Goal: Information Seeking & Learning: Find specific fact

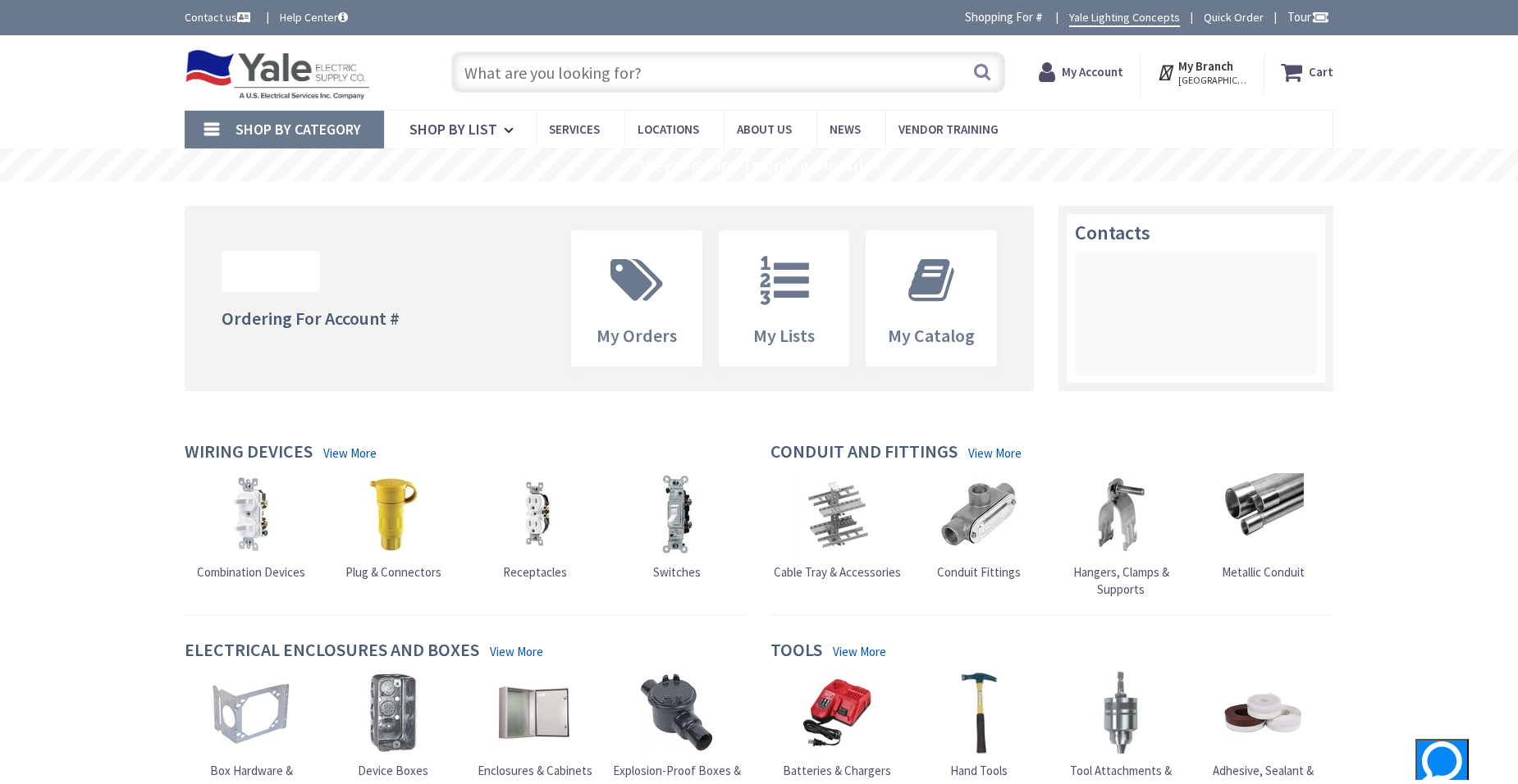
click at [546, 71] on input "text" at bounding box center [728, 72] width 554 height 41
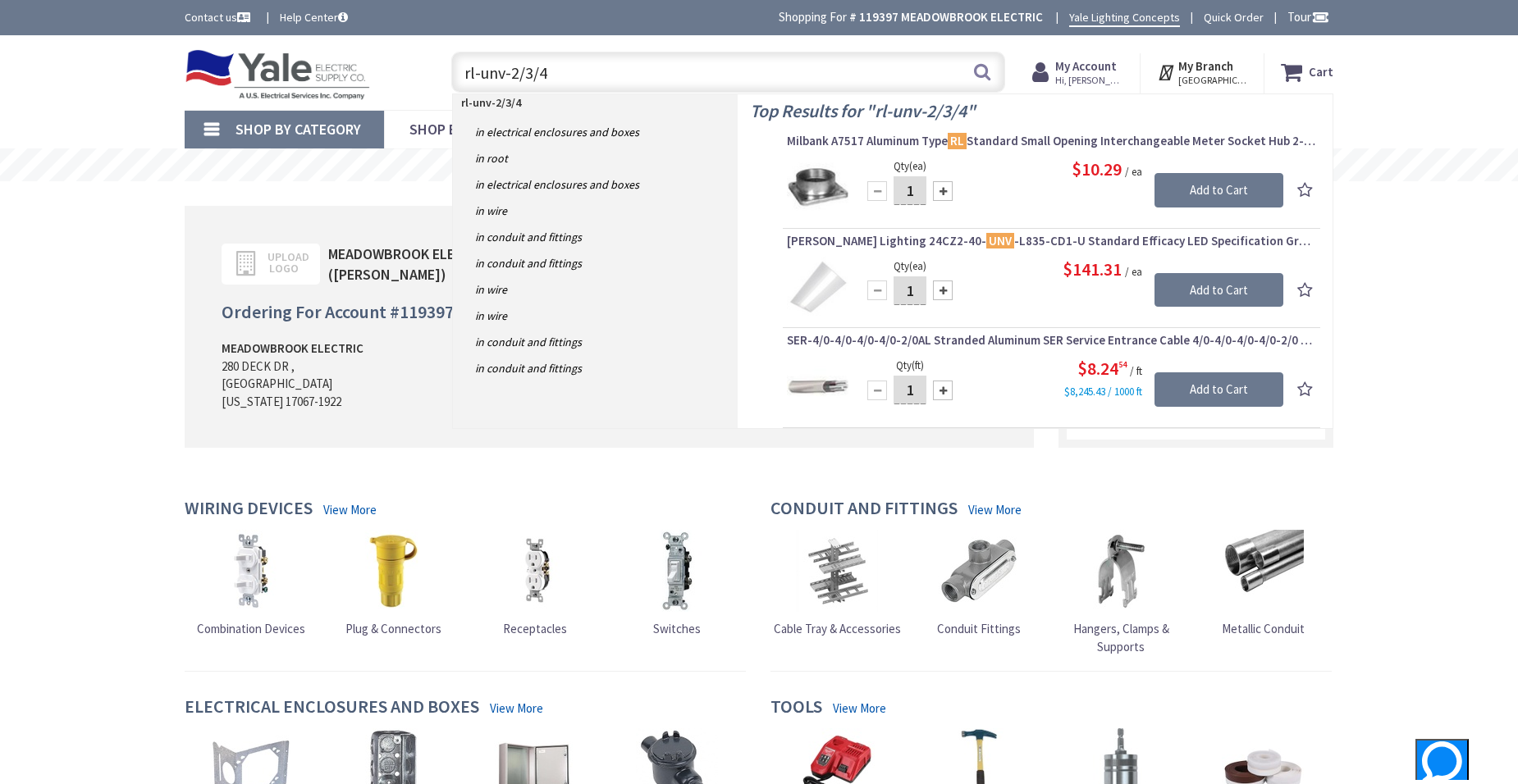
click at [565, 70] on input "rl-unv-2/3/4" at bounding box center [728, 72] width 554 height 41
type input "rl-unv-2/3/4"
click at [975, 71] on button "Search" at bounding box center [981, 72] width 21 height 37
